Goal: Check status: Check status

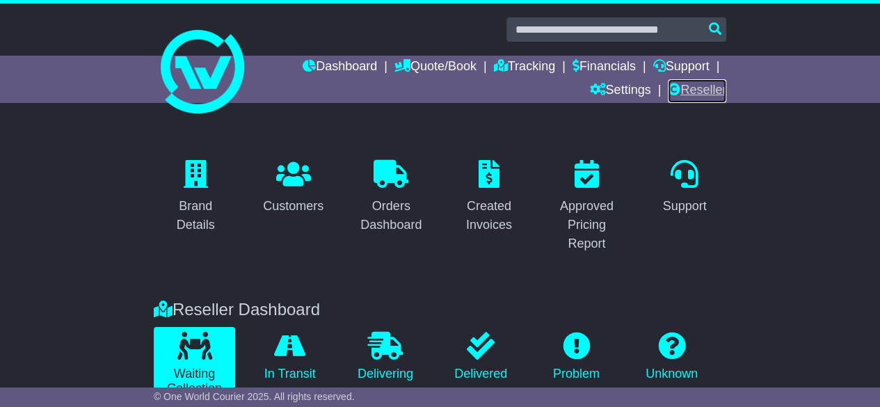
click at [707, 97] on link "Reseller" at bounding box center [697, 91] width 58 height 24
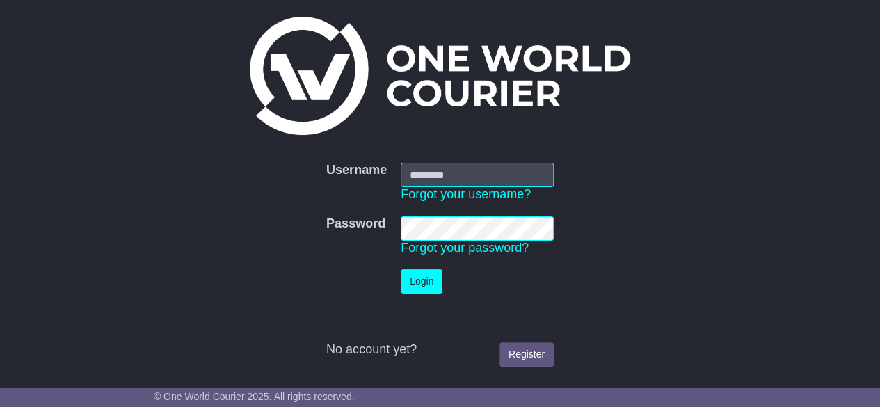
type input "********"
click at [421, 290] on button "Login" at bounding box center [422, 281] width 42 height 24
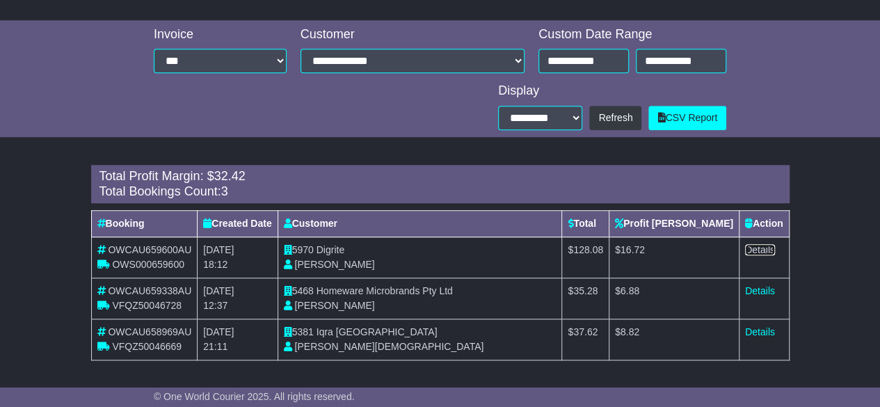
click at [759, 250] on link "Details" at bounding box center [760, 249] width 30 height 11
